Goal: Transaction & Acquisition: Subscribe to service/newsletter

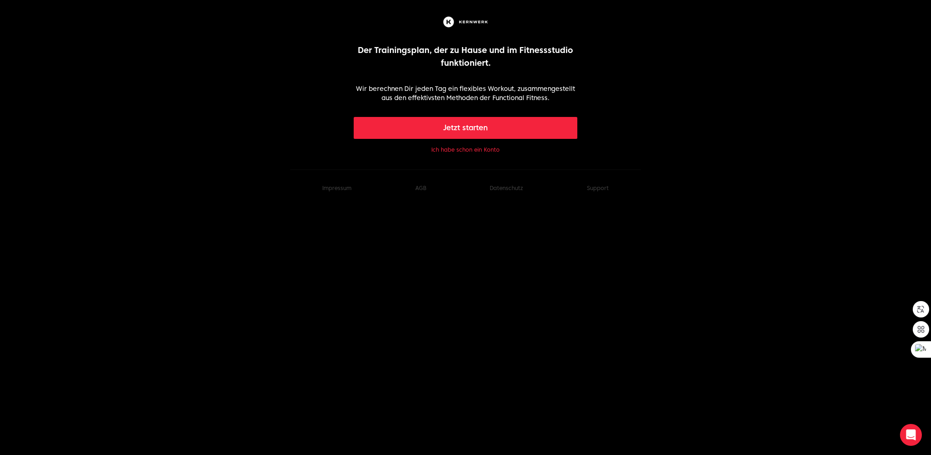
click at [452, 131] on button "Jetzt starten" at bounding box center [466, 128] width 224 height 22
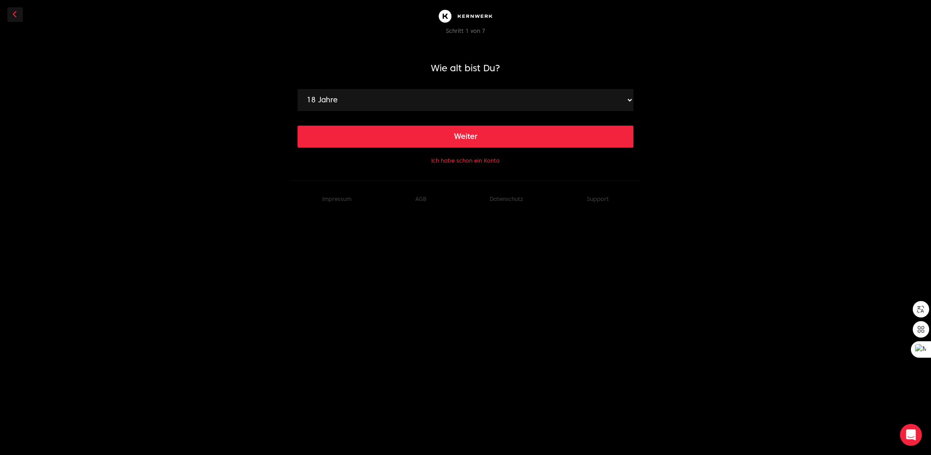
click at [486, 99] on select "18 Jahre 19 Jahre 20 Jahre 21 Jahre 22 Jahre 23 Jahre 24 Jahre 25 Jahre 26 Jahr…" at bounding box center [466, 100] width 336 height 22
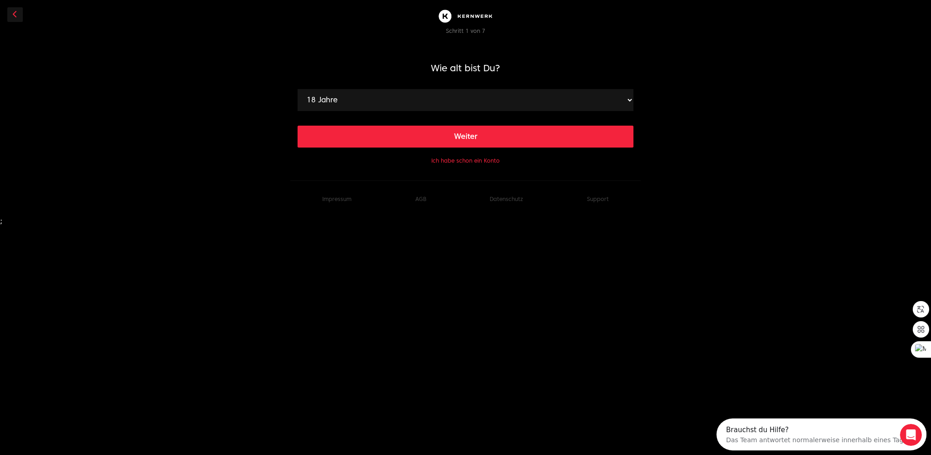
select select "49"
click at [298, 89] on select "18 Jahre 19 Jahre 20 Jahre 21 Jahre 22 Jahre 23 Jahre 24 Jahre 25 Jahre 26 Jahr…" at bounding box center [466, 100] width 336 height 22
click at [466, 135] on button "Weiter" at bounding box center [466, 137] width 336 height 22
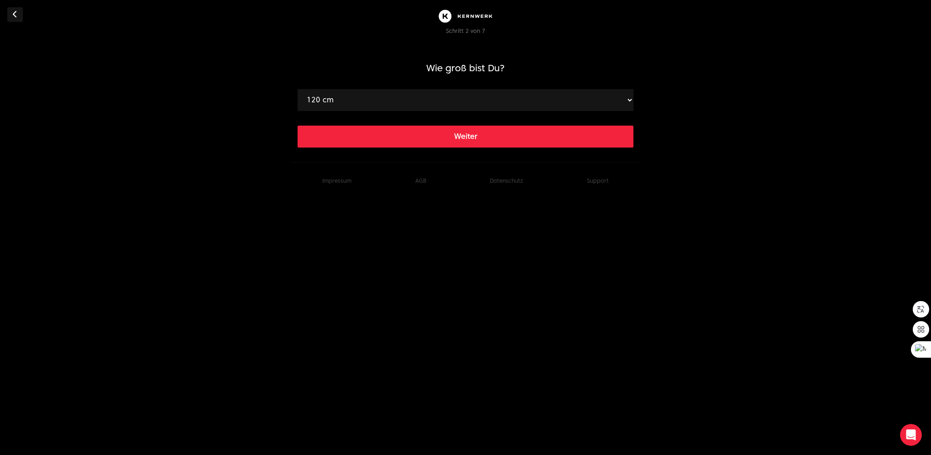
click at [431, 97] on select "120 cm 121 cm 122 cm 123 cm 124 cm 125 cm 126 cm 127 cm 128 cm 129 cm 130 cm 13…" at bounding box center [466, 100] width 336 height 22
select select "186"
click at [298, 89] on select "120 cm 121 cm 122 cm 123 cm 124 cm 125 cm 126 cm 127 cm 128 cm 129 cm 130 cm 13…" at bounding box center [466, 100] width 336 height 22
click at [429, 139] on button "Weiter" at bounding box center [466, 137] width 336 height 22
click at [393, 104] on select "40 kg 41 kg 42 kg 43 kg 44 kg 45 kg 46 kg 47 kg 48 kg 49 kg 50 kg 51 kg 52 kg 5…" at bounding box center [466, 100] width 336 height 22
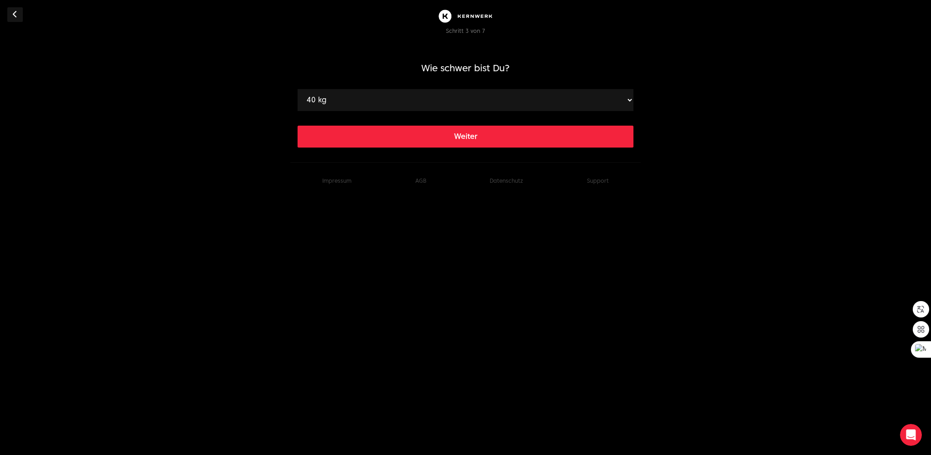
select select "110"
click at [298, 89] on select "40 kg 41 kg 42 kg 43 kg 44 kg 45 kg 46 kg 47 kg 48 kg 49 kg 50 kg 51 kg 52 kg 5…" at bounding box center [466, 100] width 336 height 22
click at [570, 143] on button "Weiter" at bounding box center [466, 137] width 336 height 22
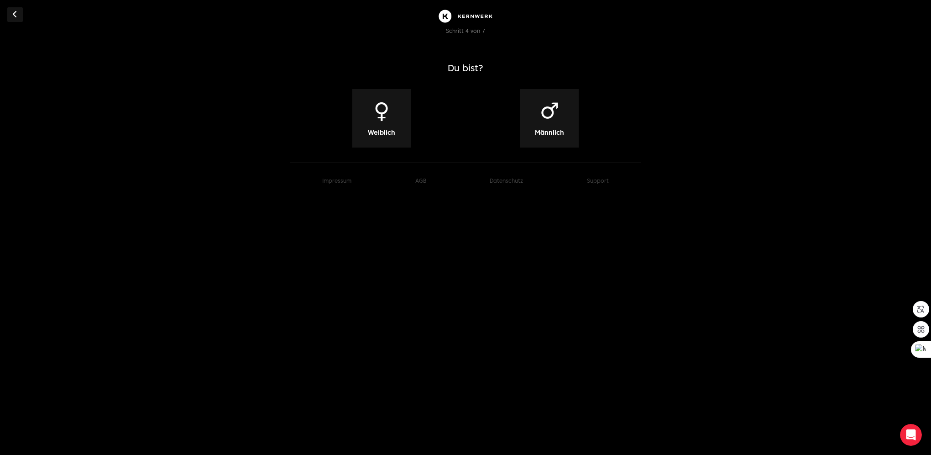
click at [540, 121] on div "♂ Männlich" at bounding box center [549, 118] width 58 height 58
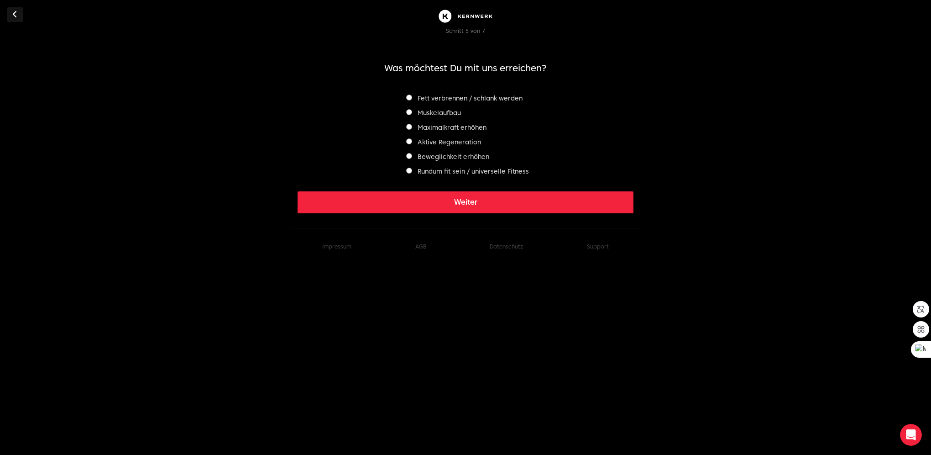
click at [503, 98] on label "Fett verbrennen / schlank werden" at bounding box center [464, 97] width 116 height 7
click at [538, 199] on button "Weiter" at bounding box center [466, 202] width 336 height 22
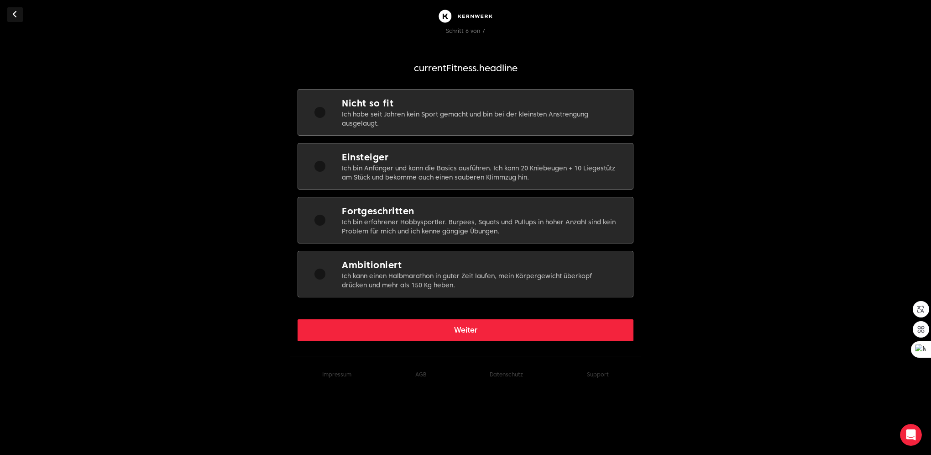
click at [464, 172] on p "Ich bin Anfänger und kann die Basics ausführen. Ich kann 20 Kniebeugen + 10 Lie…" at bounding box center [480, 172] width 277 height 18
click at [486, 327] on button "Weiter" at bounding box center [466, 330] width 336 height 22
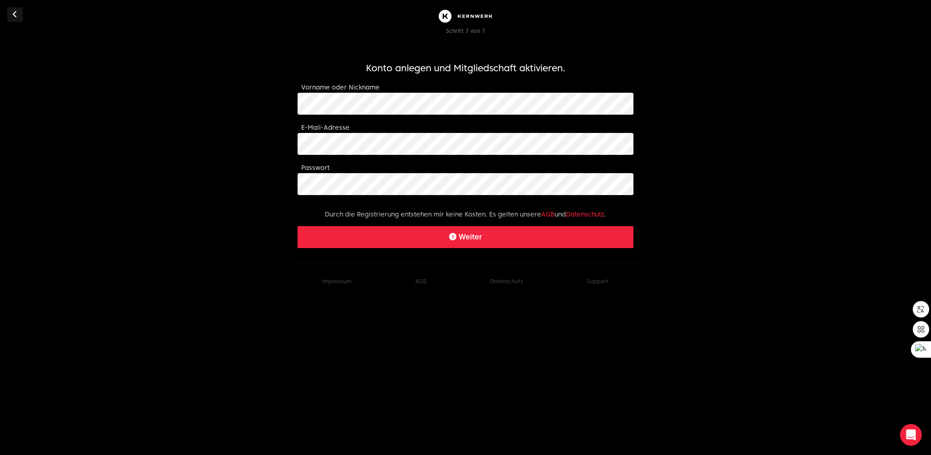
click at [443, 15] on img at bounding box center [465, 16] width 58 height 18
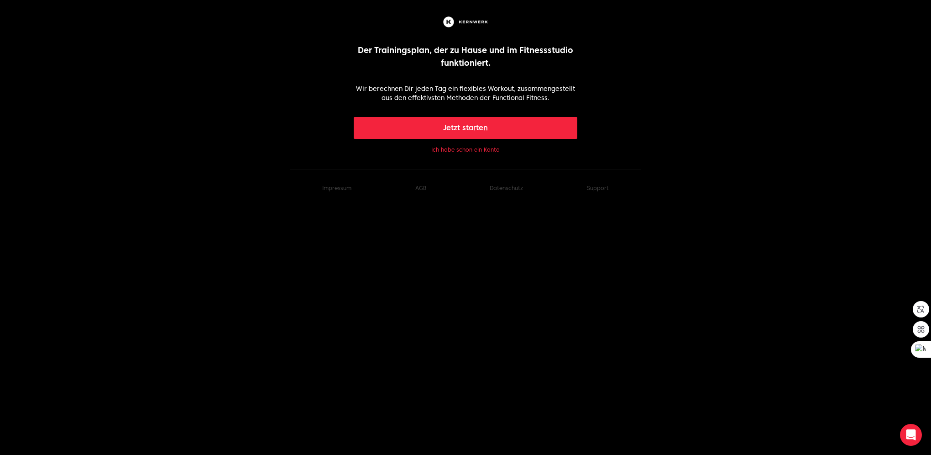
click at [454, 150] on button "Ich habe schon ein Konto" at bounding box center [465, 149] width 68 height 7
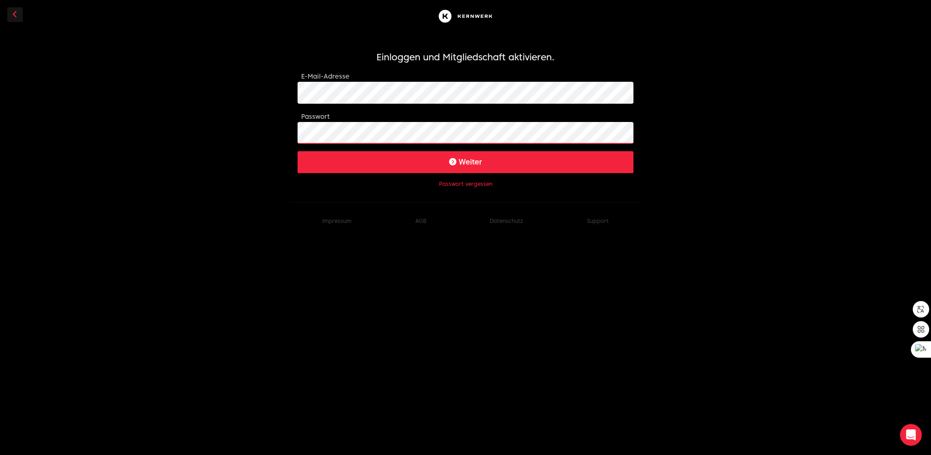
click button "Weiter" at bounding box center [466, 162] width 336 height 22
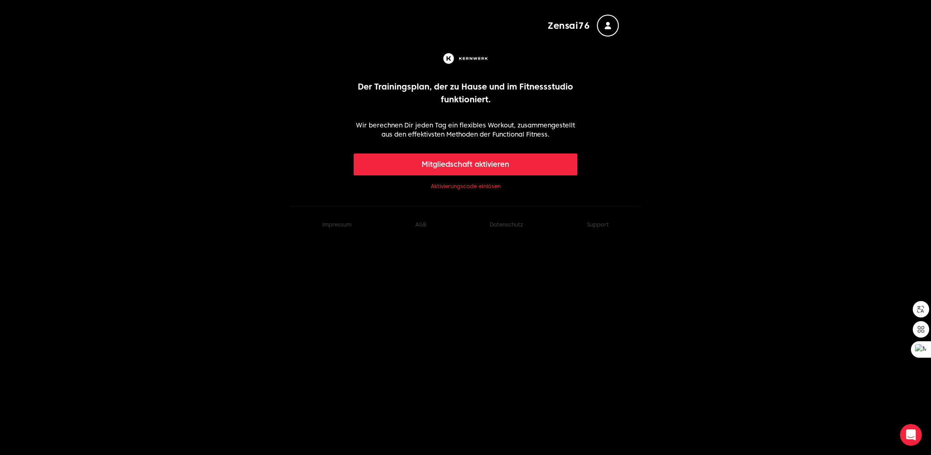
click at [491, 186] on link "Aktivierungscode einlösen" at bounding box center [466, 186] width 70 height 7
click at [505, 161] on button "Mitgliedschaft aktivieren" at bounding box center [466, 164] width 224 height 22
